Goal: Transaction & Acquisition: Purchase product/service

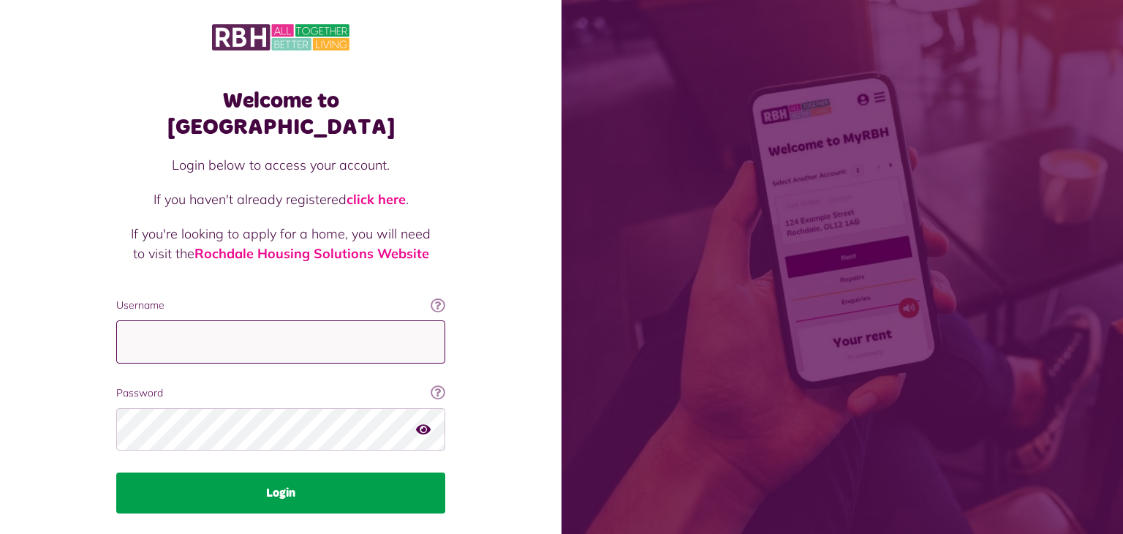
type input "**********"
click at [260, 472] on button "Login" at bounding box center [280, 492] width 329 height 41
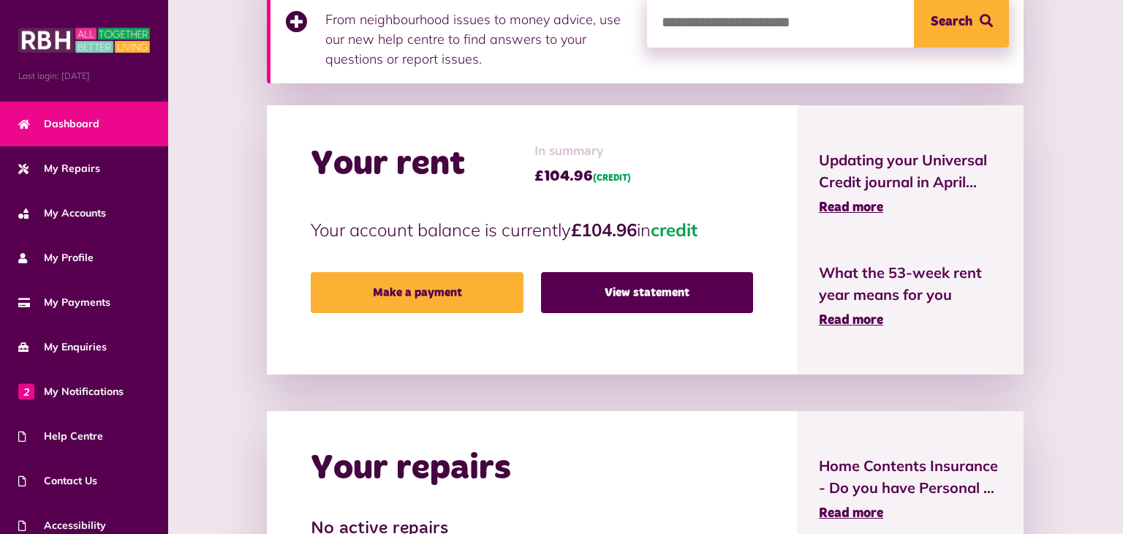
scroll to position [263, 0]
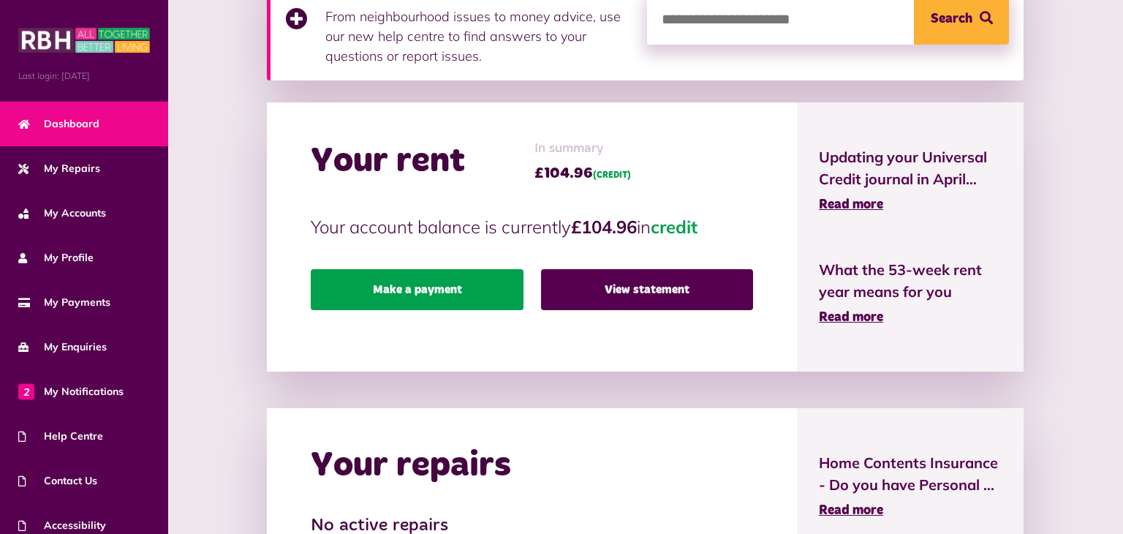
click at [355, 271] on link "Make a payment" at bounding box center [417, 289] width 212 height 41
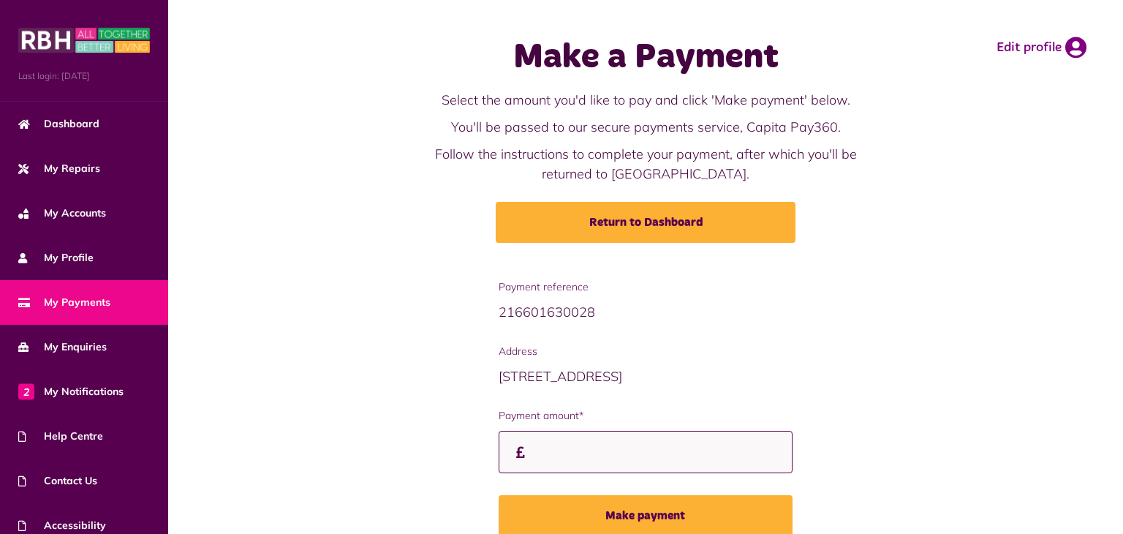
click at [499, 451] on input "Payment amount*" at bounding box center [646, 452] width 294 height 43
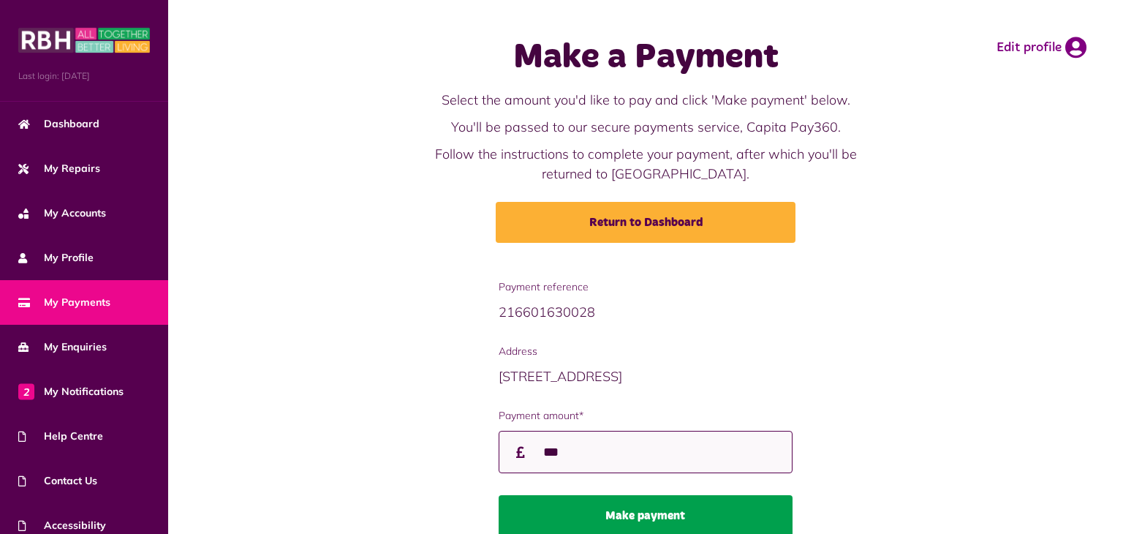
type input "***"
click at [612, 510] on button "Make payment" at bounding box center [646, 515] width 294 height 41
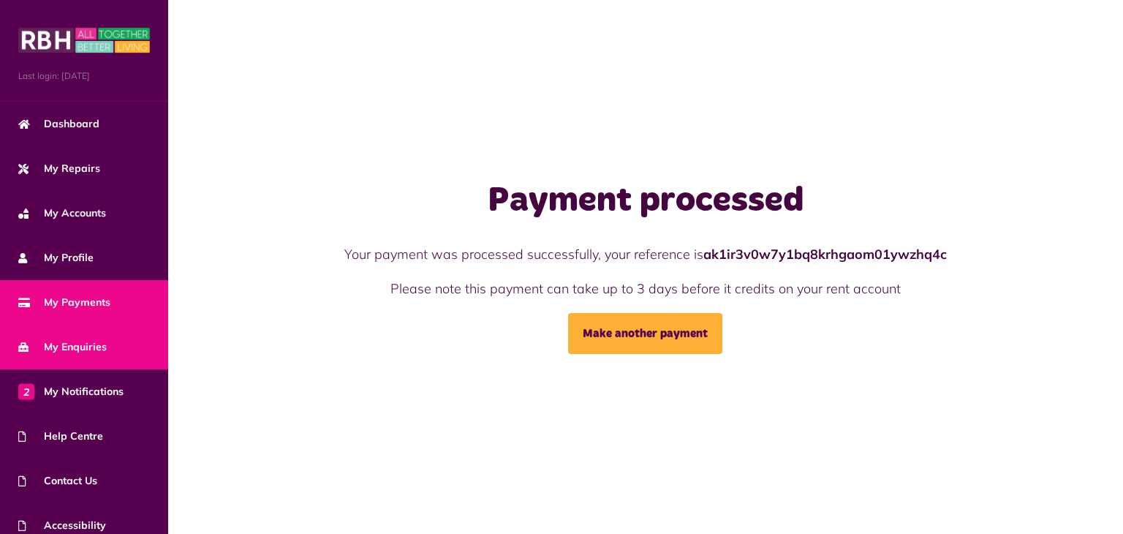
click at [0, 328] on link "My Enquiries" at bounding box center [84, 347] width 168 height 45
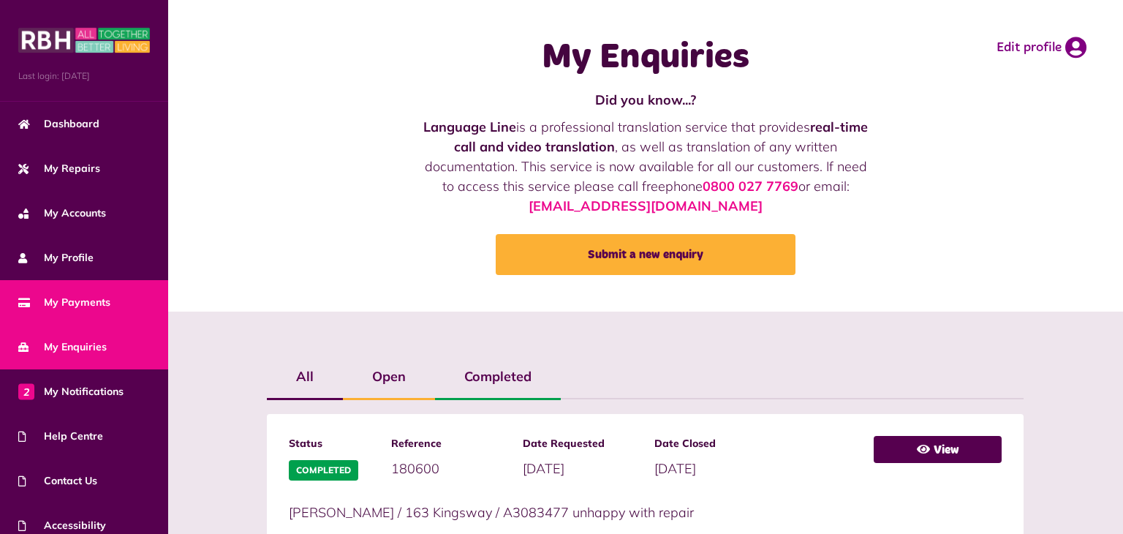
click at [110, 303] on link "My Payments" at bounding box center [84, 302] width 168 height 45
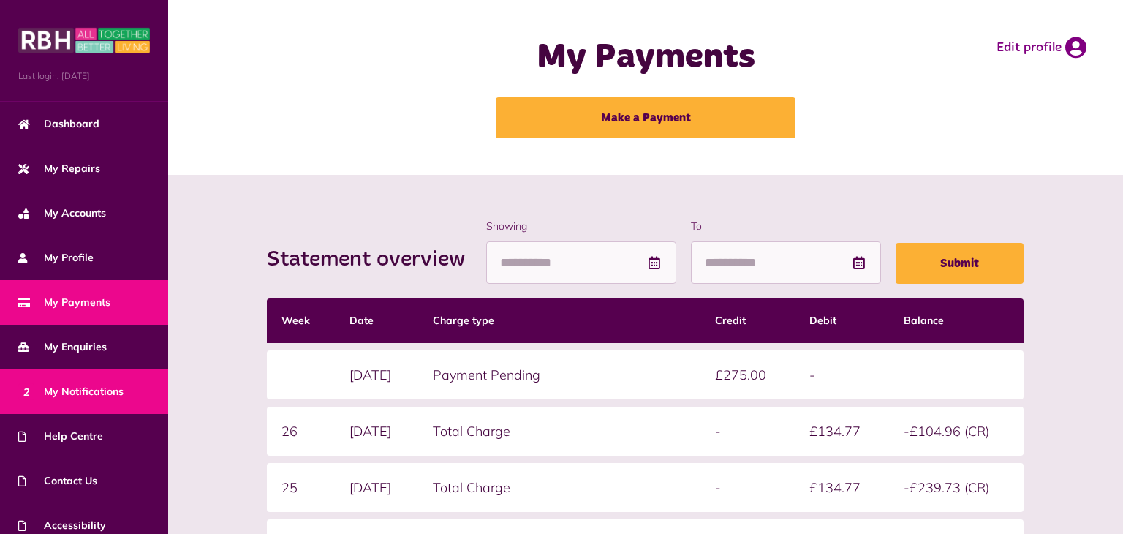
click at [97, 391] on span "2 My Notifications" at bounding box center [70, 391] width 105 height 15
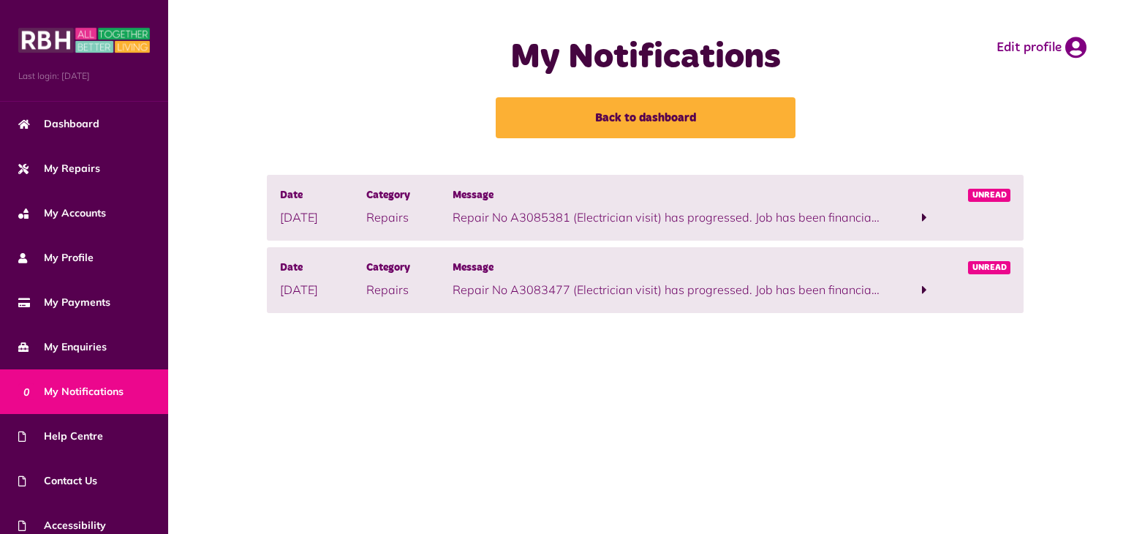
click at [927, 213] on span at bounding box center [924, 217] width 5 height 13
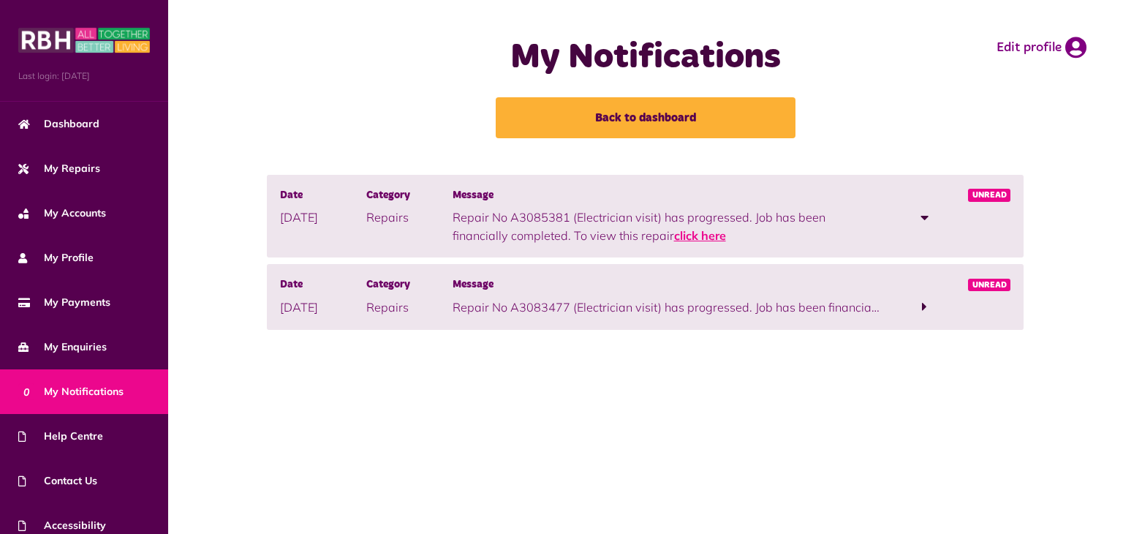
click at [674, 238] on link "click here" at bounding box center [700, 235] width 52 height 15
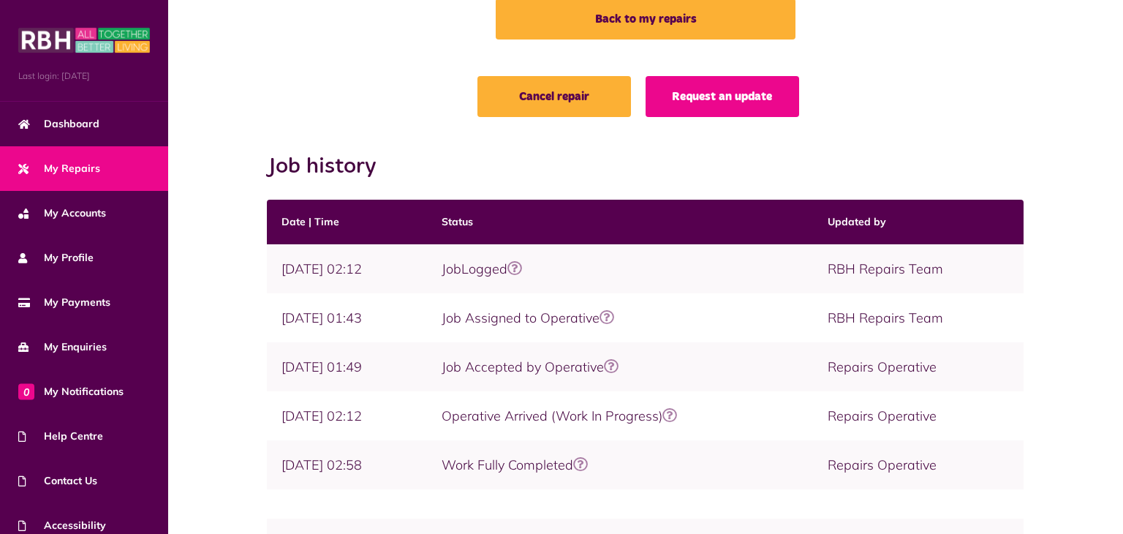
scroll to position [98, 0]
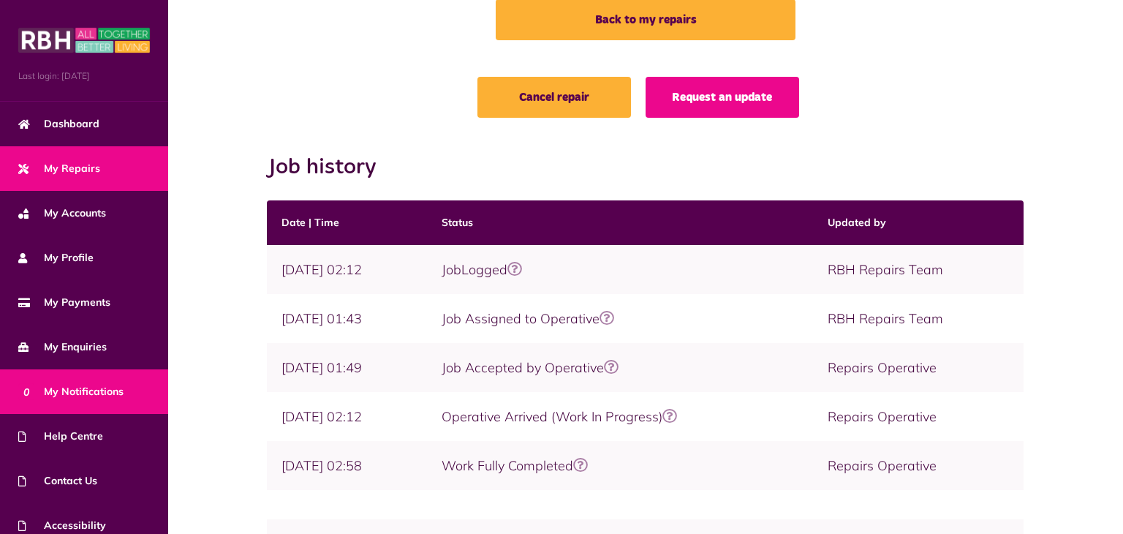
click at [92, 389] on span "0 My Notifications" at bounding box center [70, 391] width 105 height 15
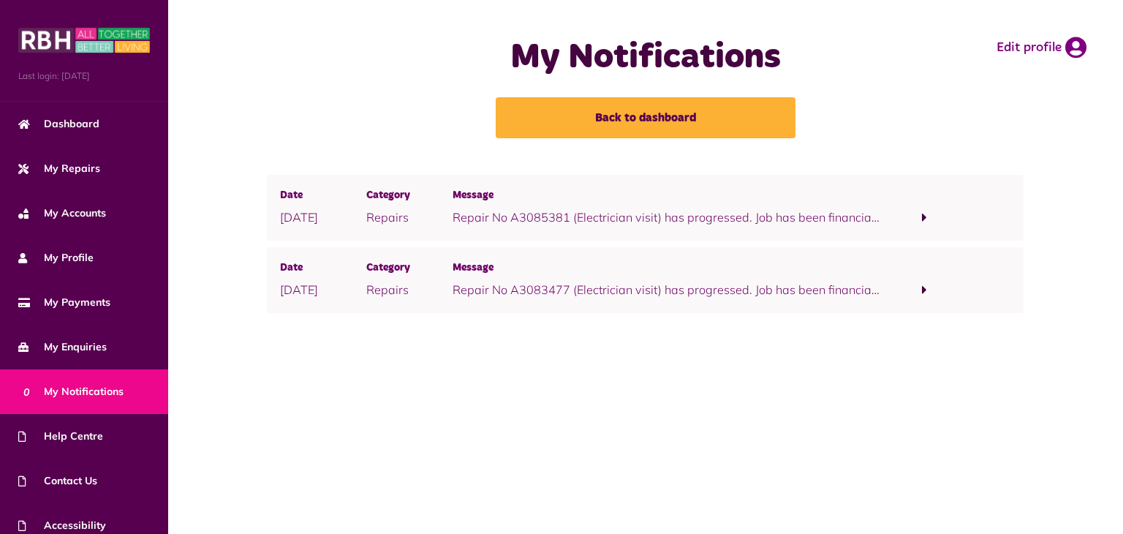
click at [927, 285] on span at bounding box center [924, 289] width 5 height 13
click at [674, 309] on link "click here" at bounding box center [700, 307] width 52 height 15
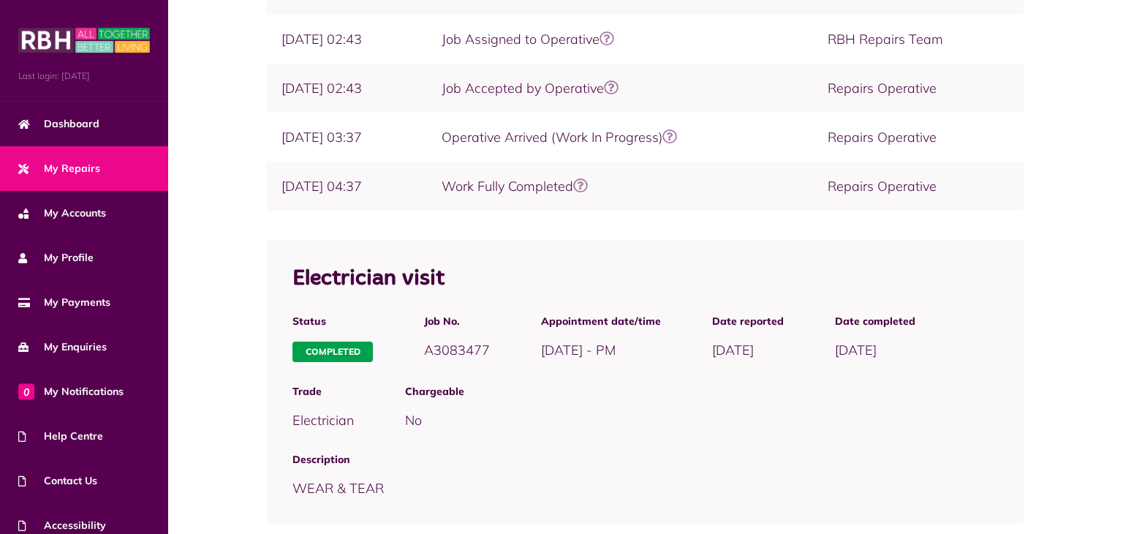
scroll to position [381, 0]
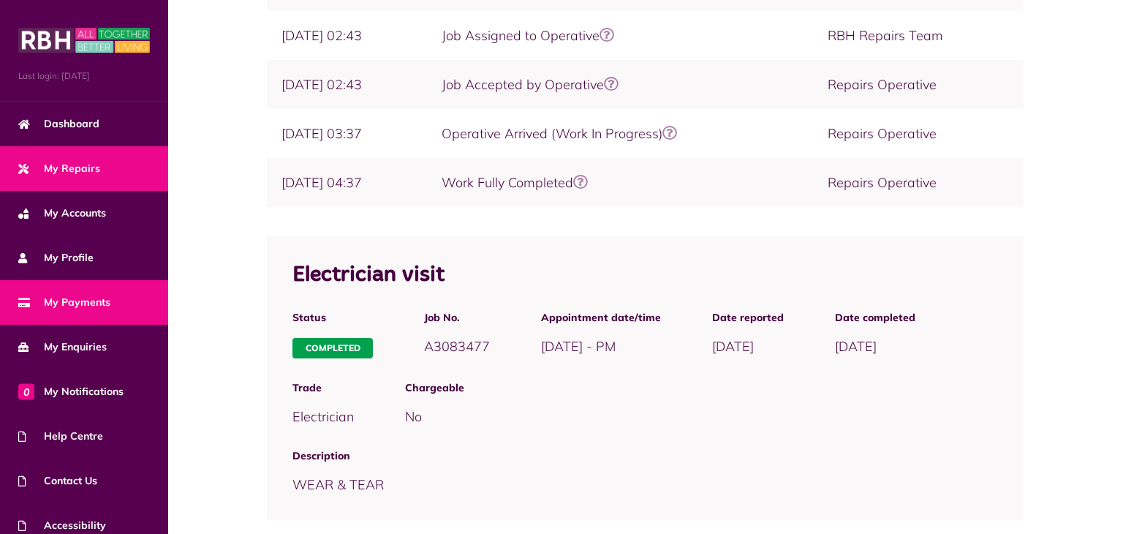
click at [110, 300] on link "My Payments" at bounding box center [84, 302] width 168 height 45
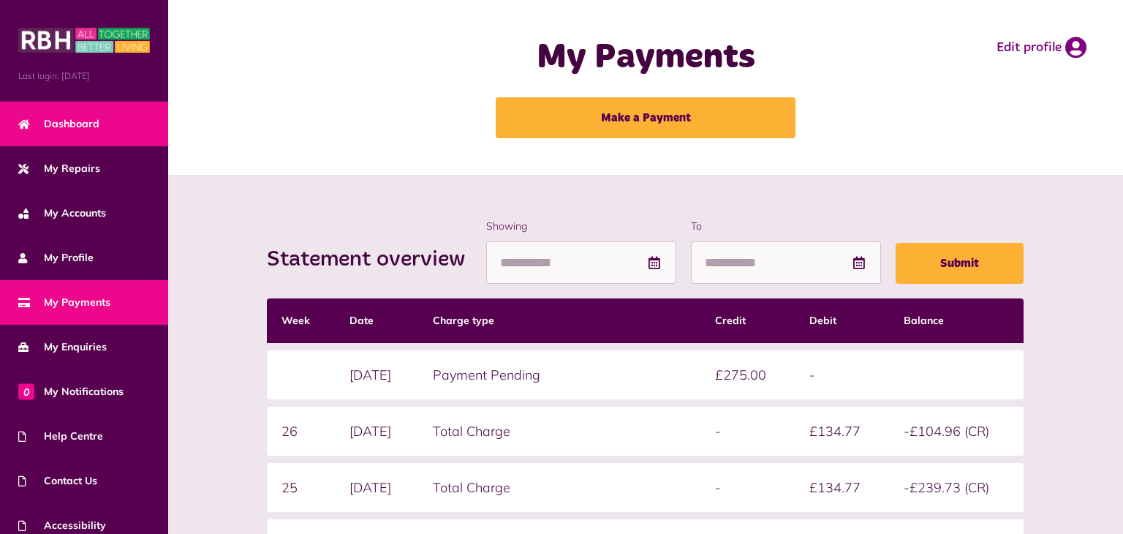
click at [58, 124] on span "Dashboard" at bounding box center [58, 123] width 81 height 15
